Goal: Information Seeking & Learning: Understand process/instructions

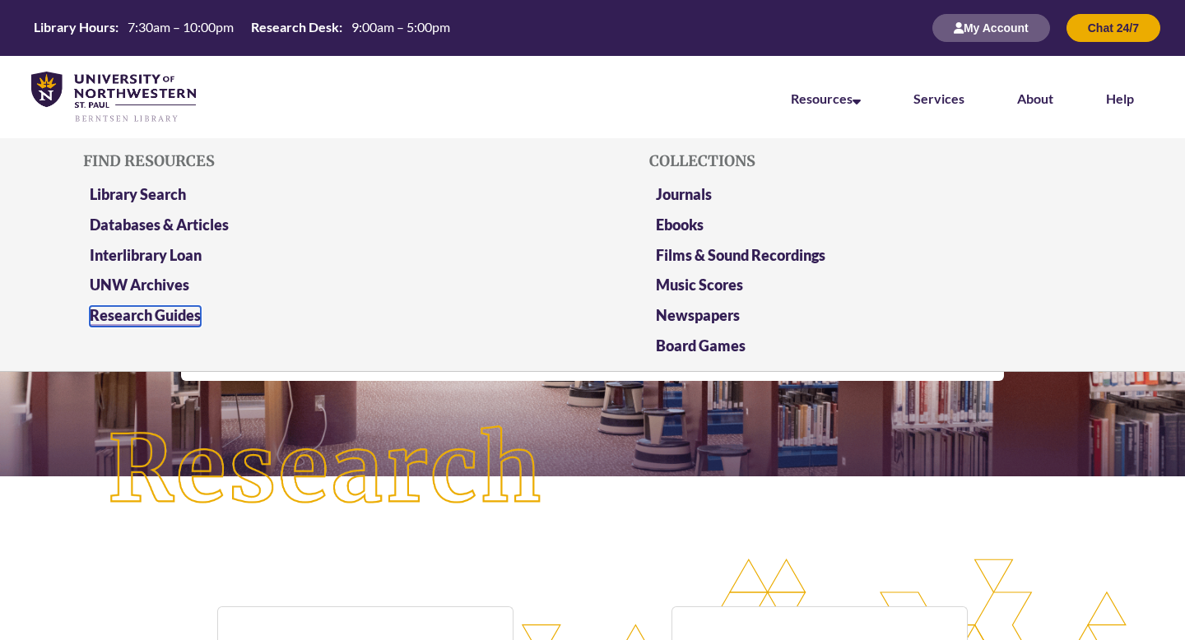
click at [178, 312] on link "Research Guides" at bounding box center [145, 316] width 111 height 21
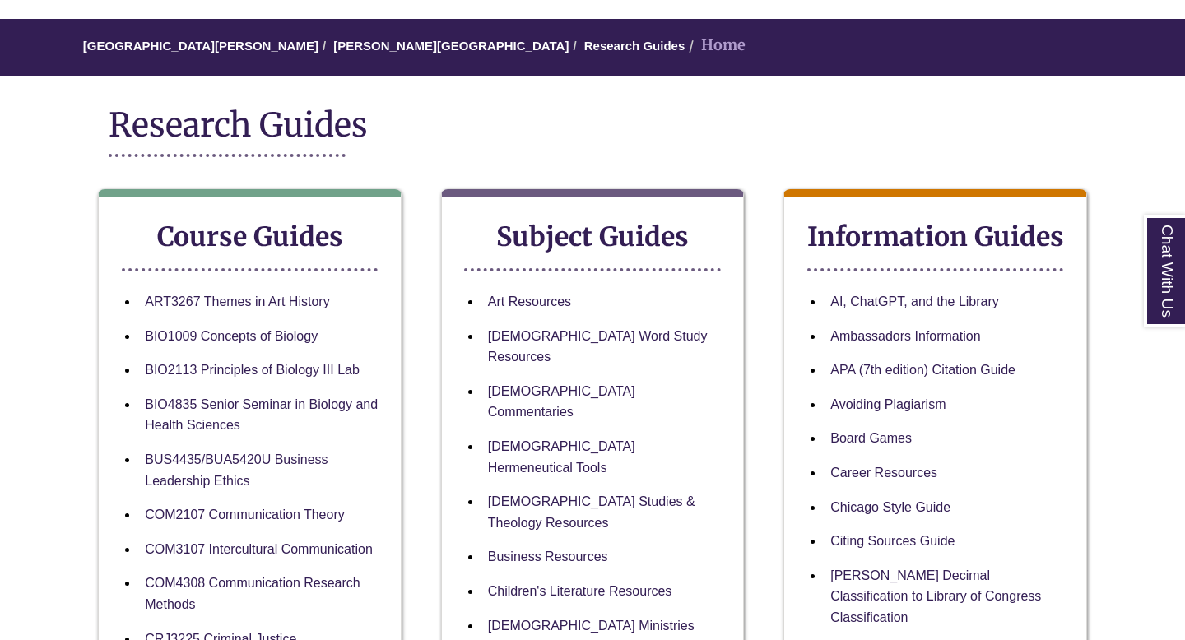
scroll to position [129, 0]
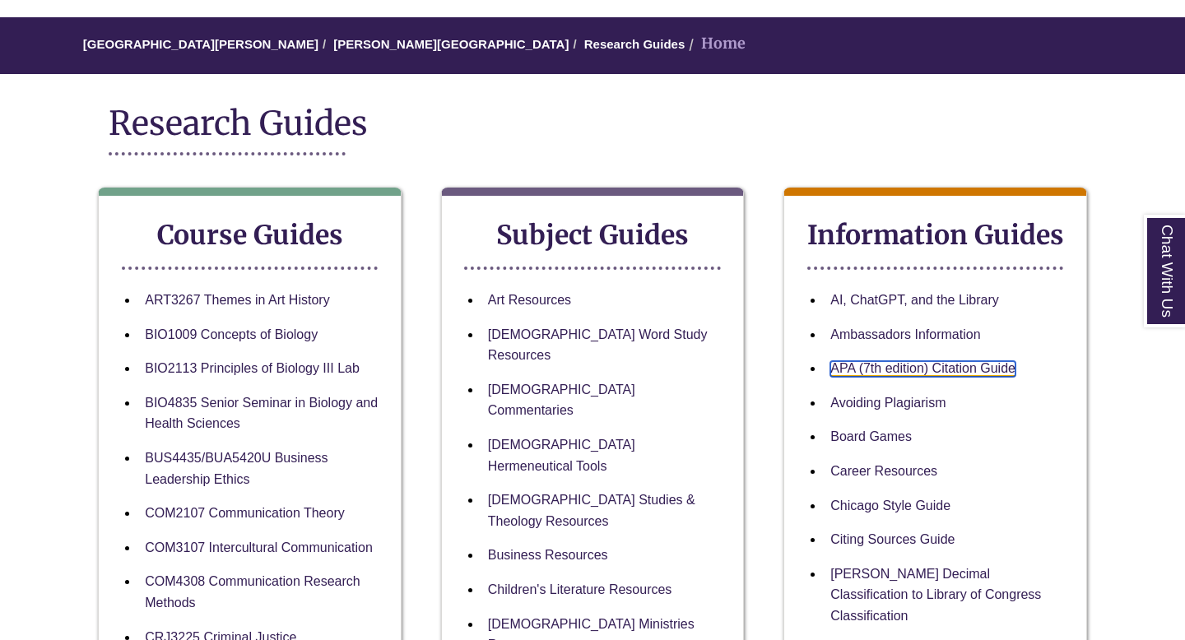
click at [927, 368] on link "APA (7th edition) Citation Guide" at bounding box center [922, 369] width 185 height 16
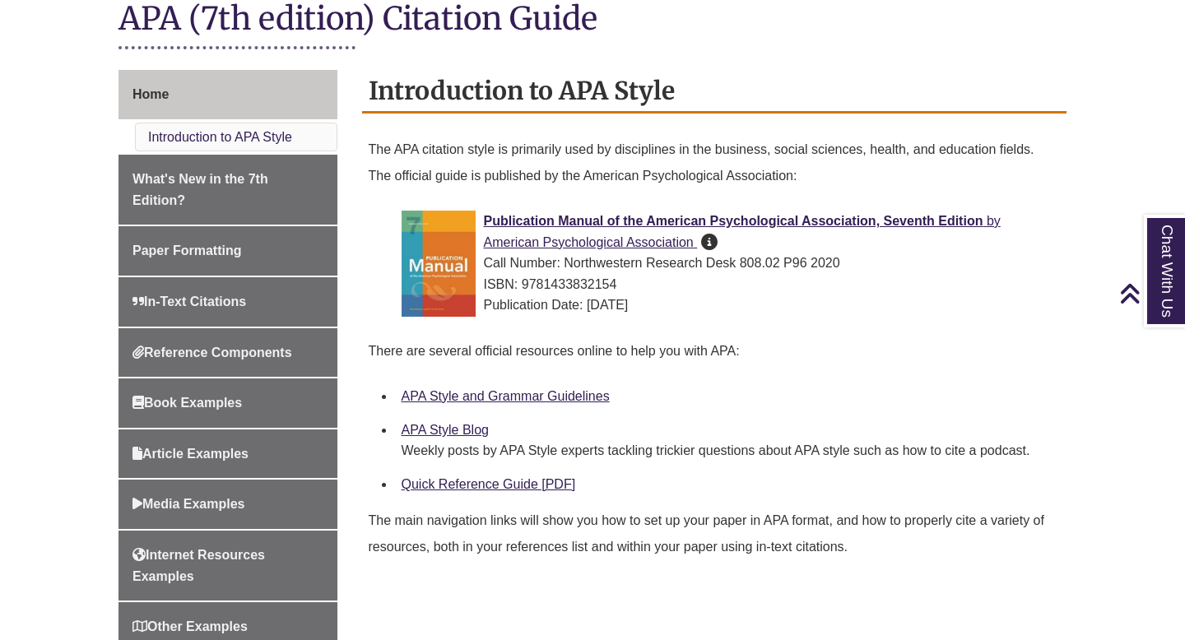
scroll to position [396, 0]
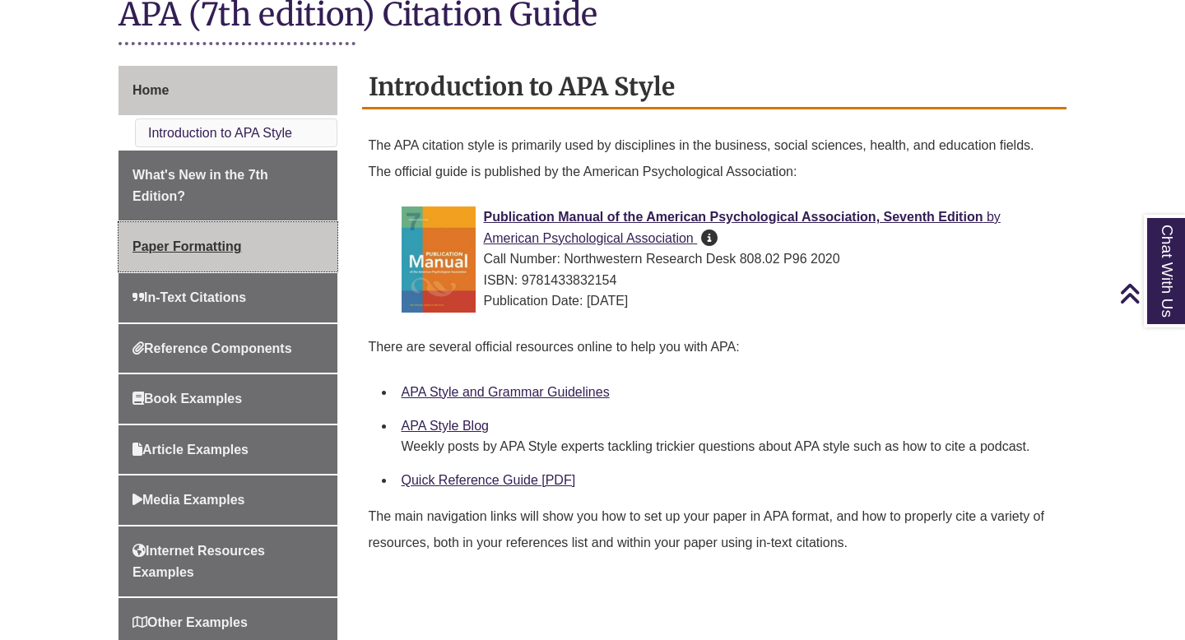
click at [169, 256] on link "Paper Formatting" at bounding box center [227, 246] width 219 height 49
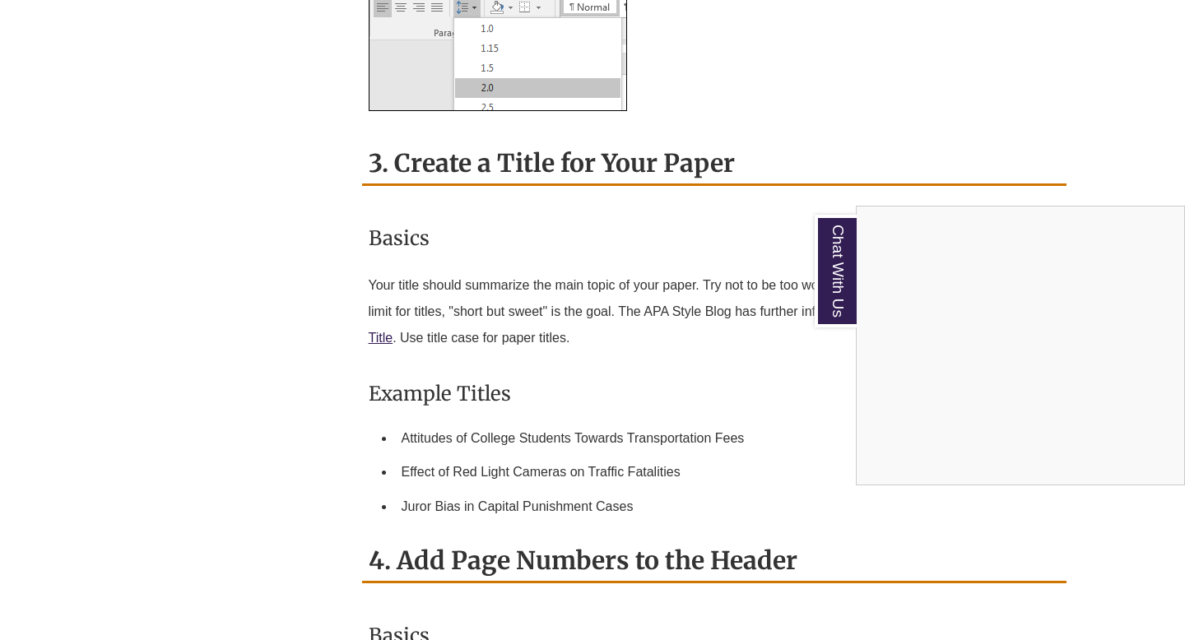
scroll to position [1803, 0]
